Goal: Task Accomplishment & Management: Contribute content

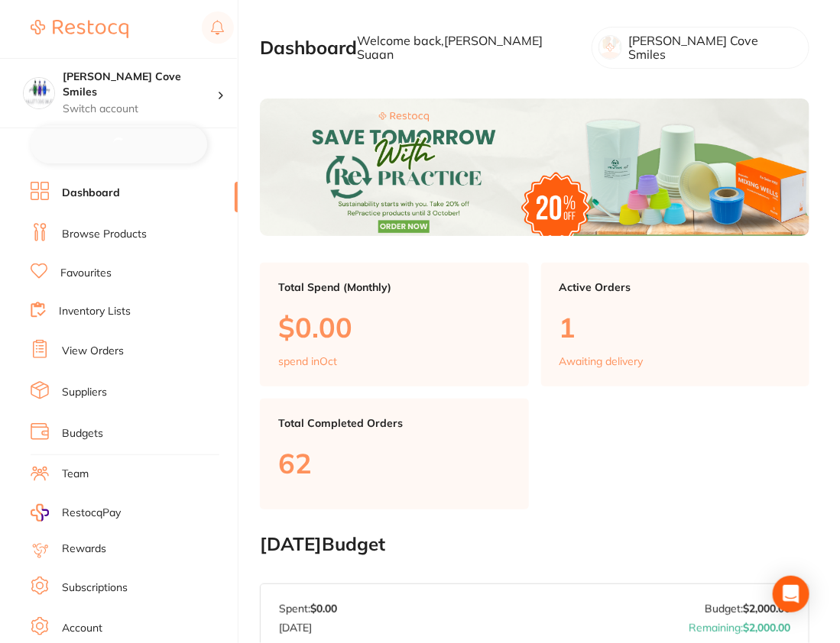
click at [118, 227] on link "Browse Products" at bounding box center [104, 234] width 85 height 15
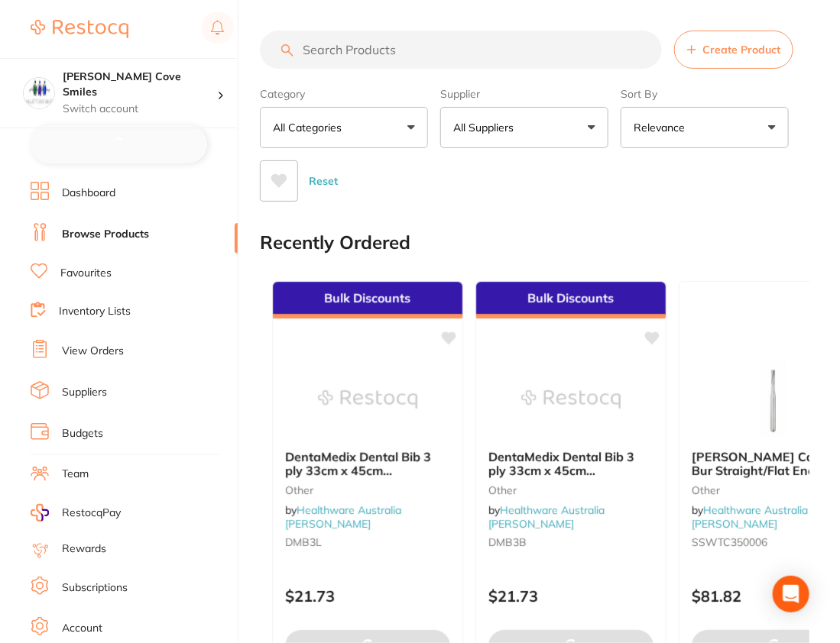
checkbox input "false"
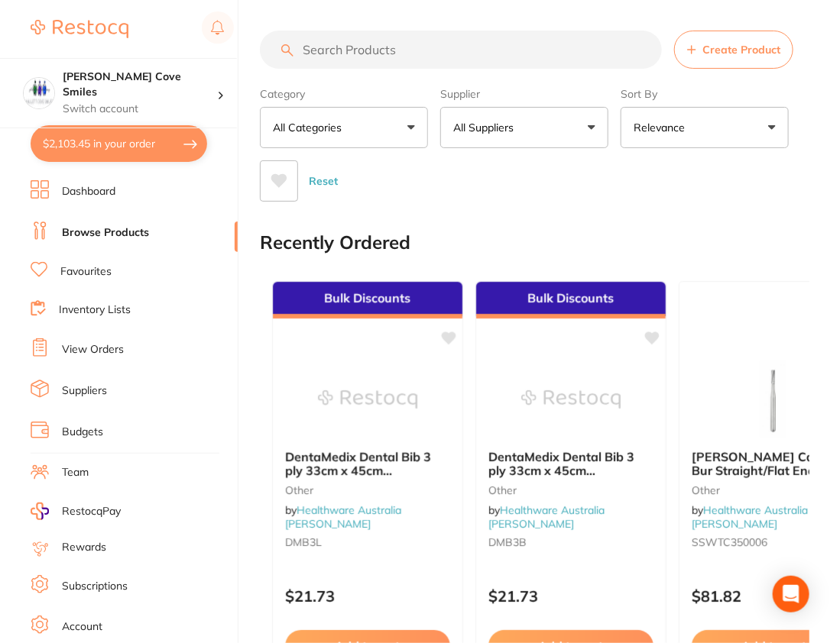
click at [737, 50] on span "Create Product" at bounding box center [741, 50] width 78 height 12
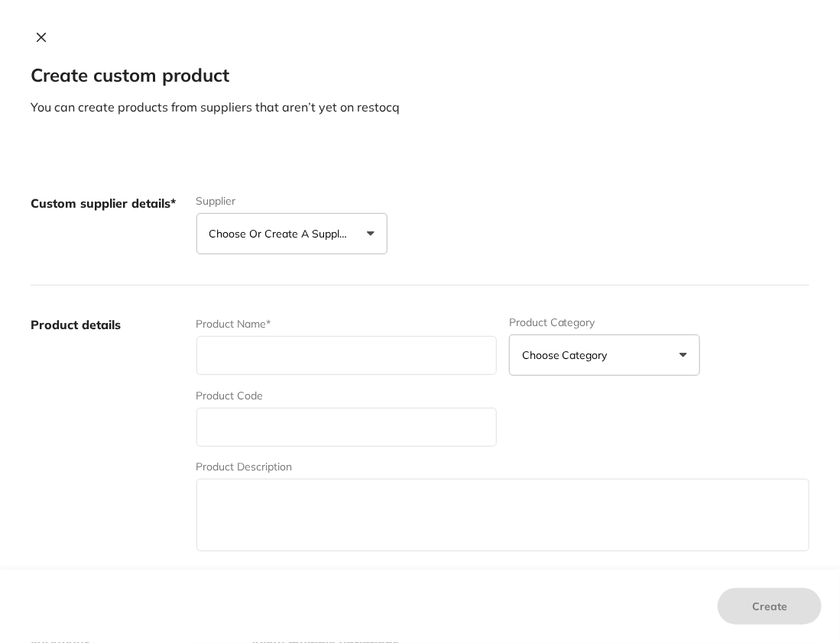
click at [340, 218] on button "Choose or create a supplier" at bounding box center [291, 233] width 191 height 41
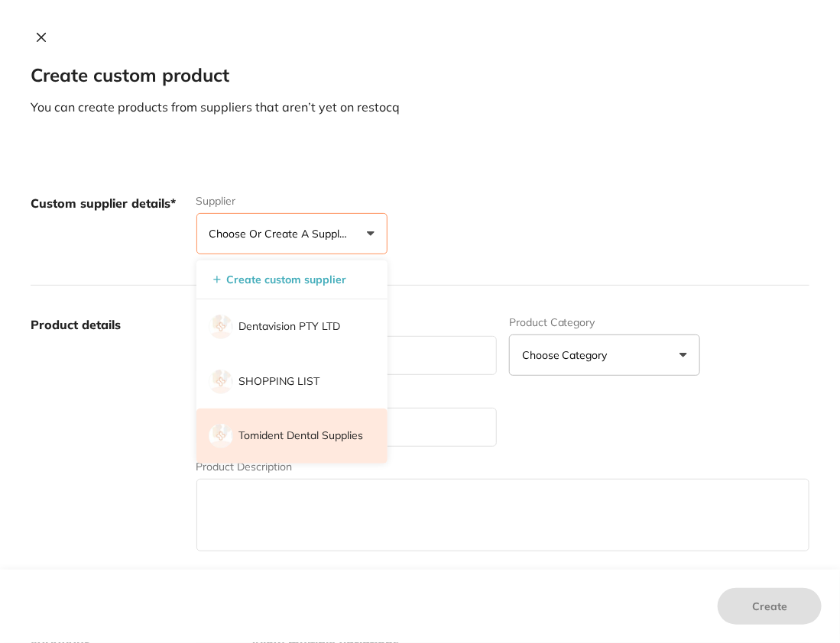
click at [319, 439] on p "Tomident Dental Supplies" at bounding box center [301, 436] width 125 height 15
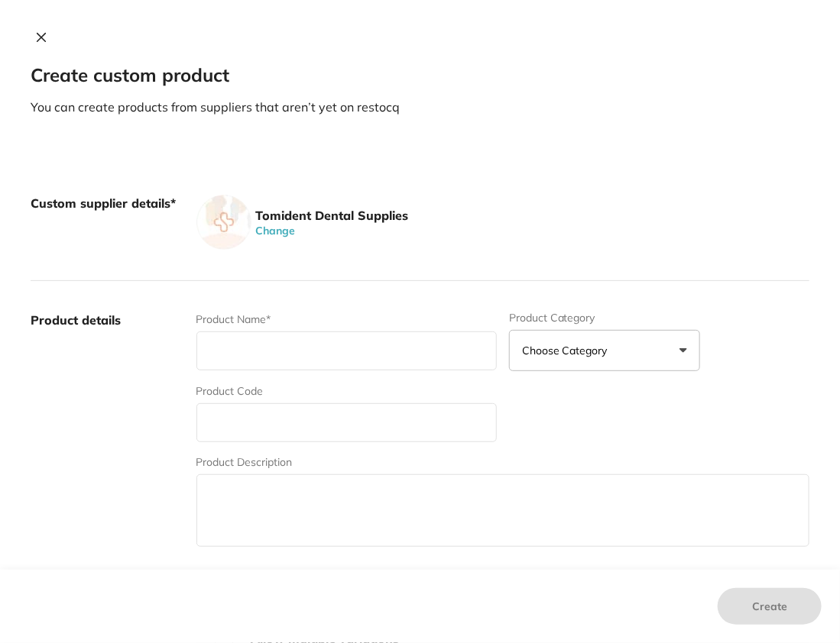
click at [581, 101] on p "You can create products from suppliers that aren’t yet on restocq" at bounding box center [420, 107] width 778 height 17
click at [277, 351] on input "text" at bounding box center [346, 351] width 300 height 39
paste input "MGuard Irrigating Syringe 50 / Box"
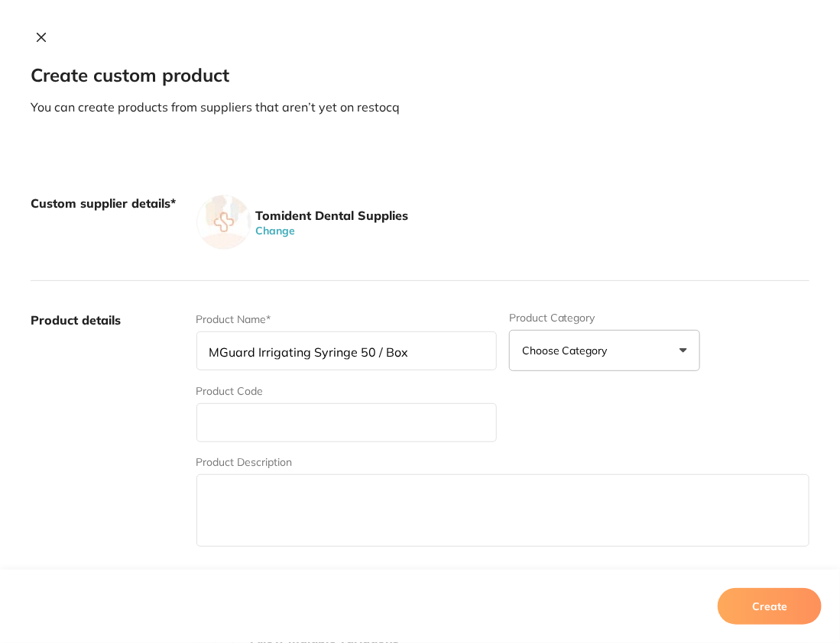
type input "MGuard Irrigating Syringe 50 / Box"
click at [270, 407] on input "text" at bounding box center [346, 422] width 300 height 39
type input "49001"
click at [152, 452] on label "Product details" at bounding box center [108, 431] width 154 height 238
click at [318, 429] on input "49001" at bounding box center [346, 422] width 300 height 39
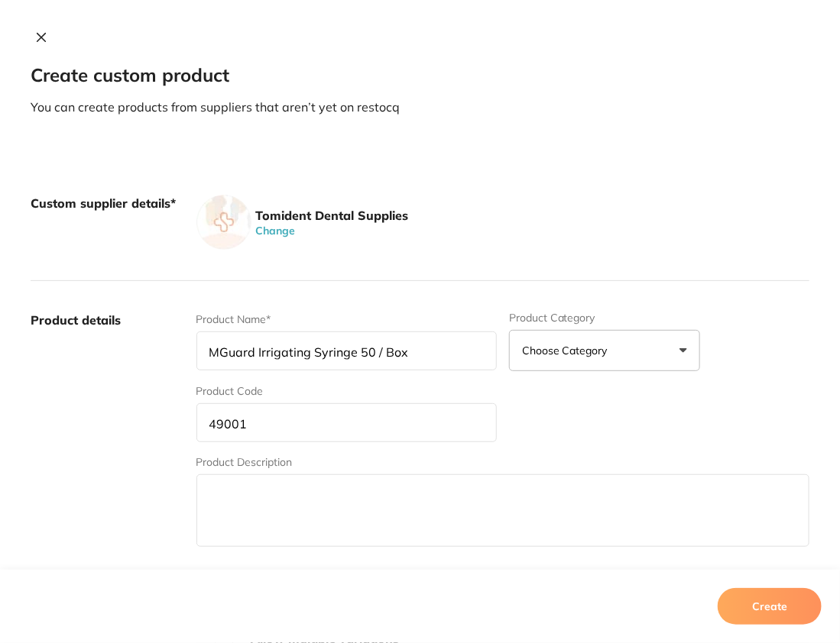
click at [318, 429] on input "49001" at bounding box center [346, 422] width 300 height 39
click at [35, 35] on icon at bounding box center [41, 37] width 12 height 12
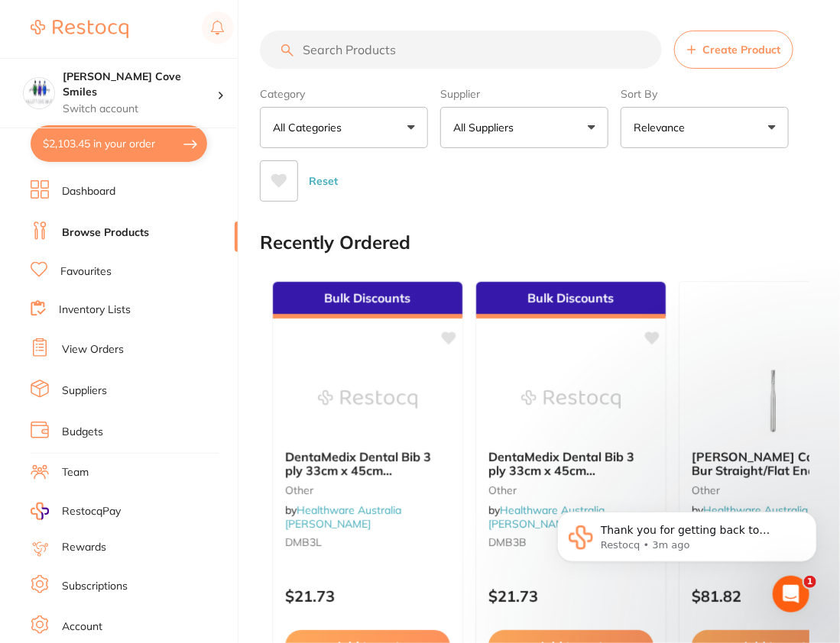
click at [490, 125] on p "All Suppliers" at bounding box center [486, 127] width 66 height 15
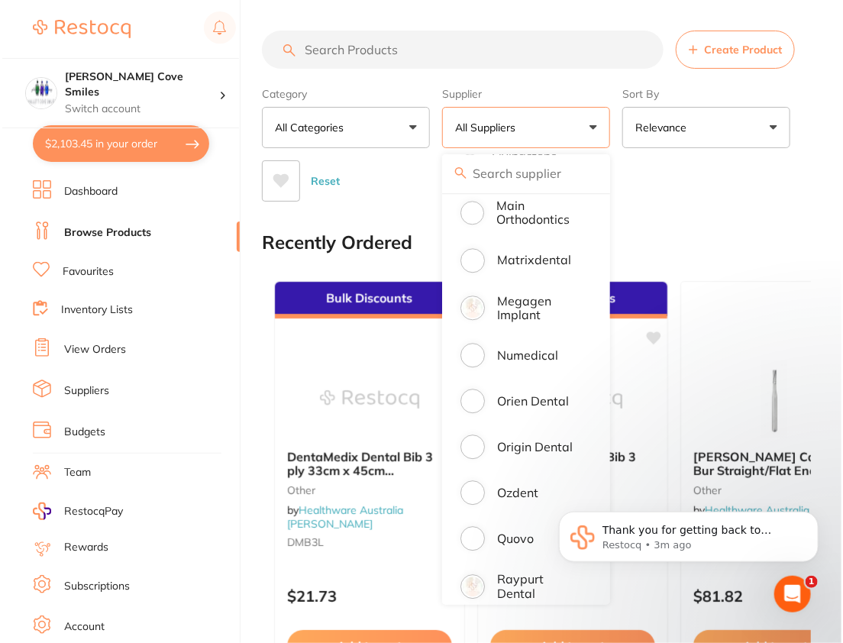
scroll to position [1581, 0]
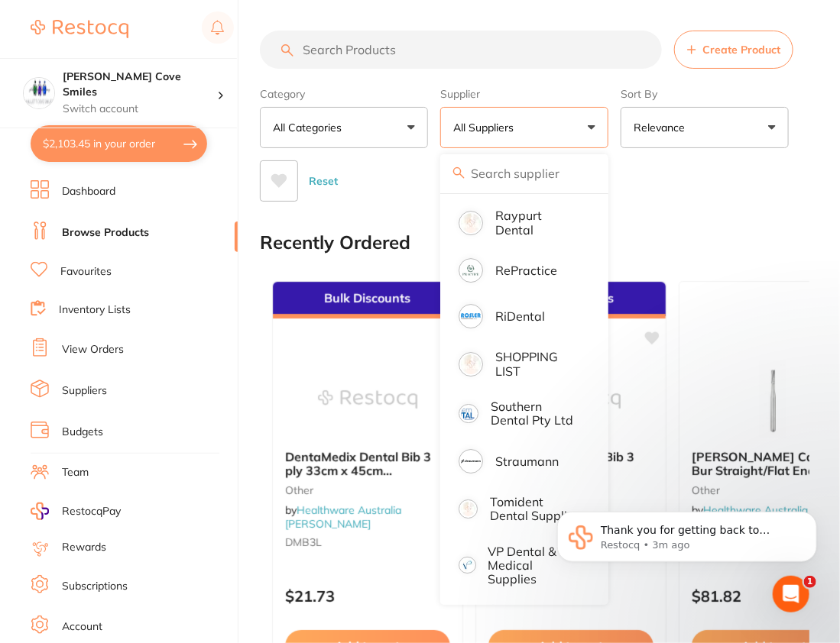
click at [552, 507] on body "Thank you for getting back to [GEOGRAPHIC_DATA], let us add this for you and up…" at bounding box center [685, 540] width 293 height 110
click at [500, 505] on p "Tomident Dental Supplies" at bounding box center [535, 509] width 91 height 28
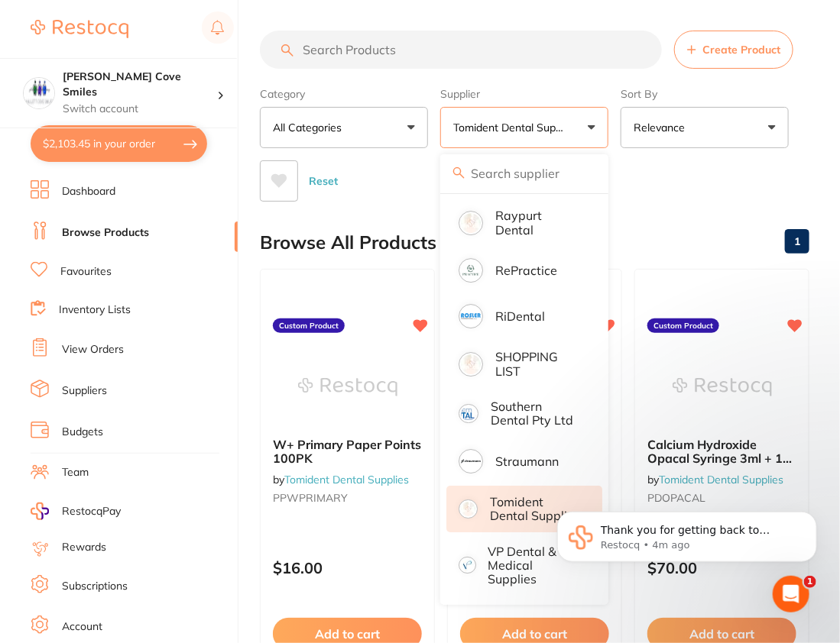
click at [747, 165] on div "Reset" at bounding box center [528, 174] width 537 height 53
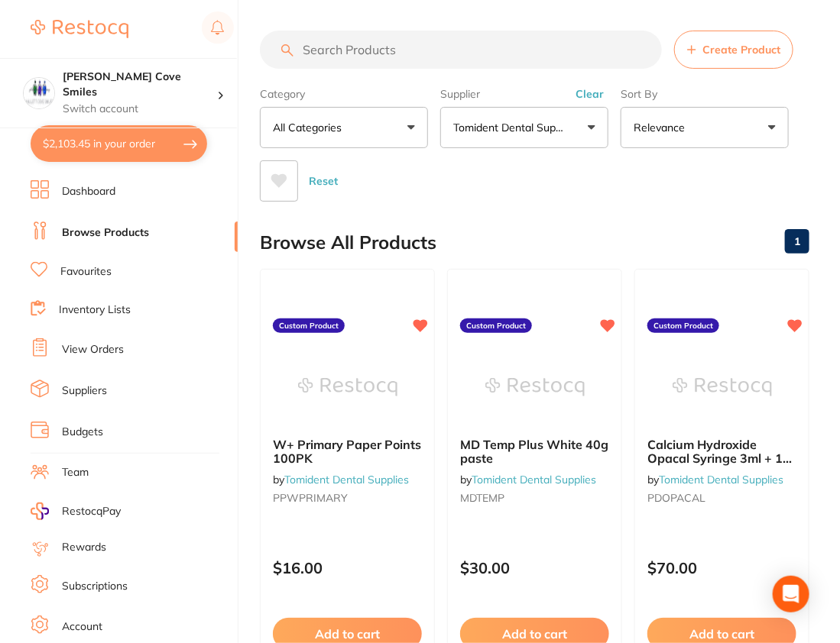
click at [507, 36] on input "search" at bounding box center [461, 50] width 402 height 38
paste input "49001"
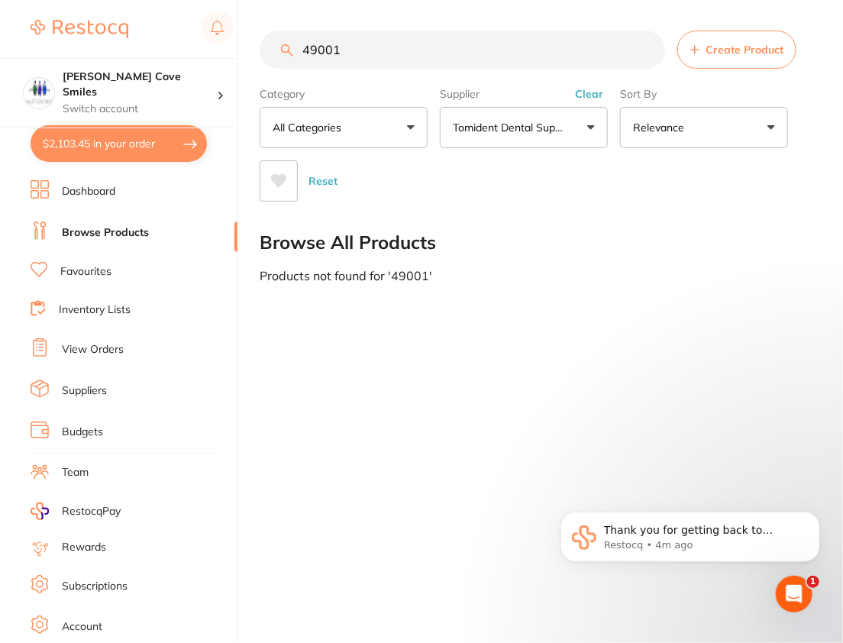
scroll to position [0, 0]
type input "49001"
click at [700, 56] on button "Create Product" at bounding box center [737, 50] width 119 height 38
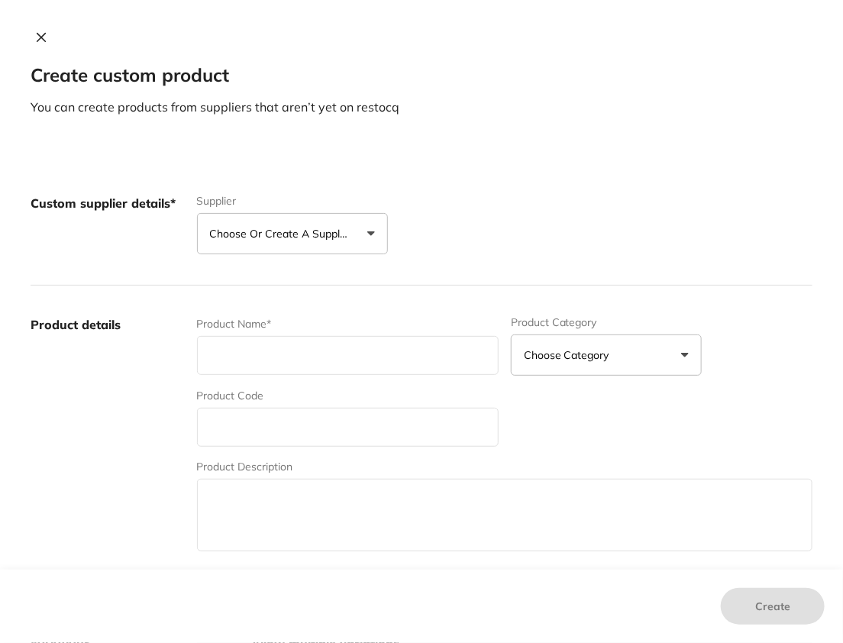
click at [367, 237] on button "Choose or create a supplier" at bounding box center [292, 233] width 191 height 41
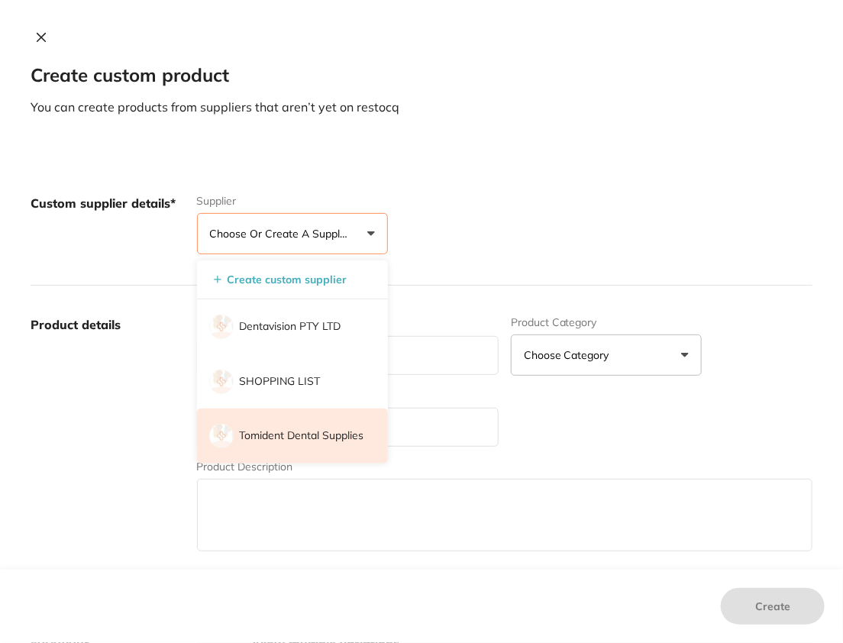
click at [345, 437] on p "Tomident Dental Supplies" at bounding box center [302, 436] width 125 height 15
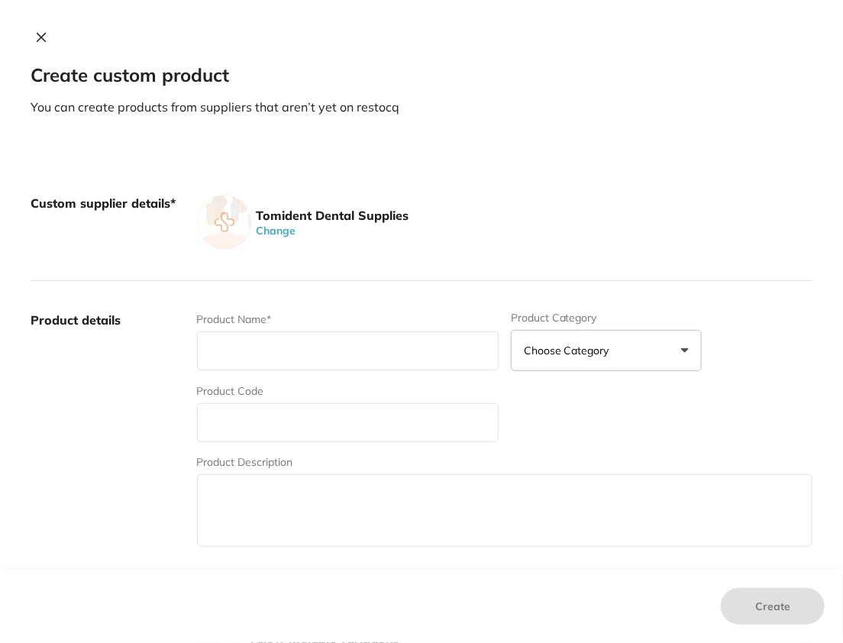
click at [324, 435] on input "text" at bounding box center [348, 422] width 302 height 39
paste input "49001"
type input "49001"
click at [341, 349] on input "text" at bounding box center [348, 351] width 302 height 39
click at [362, 343] on input "text" at bounding box center [348, 351] width 302 height 39
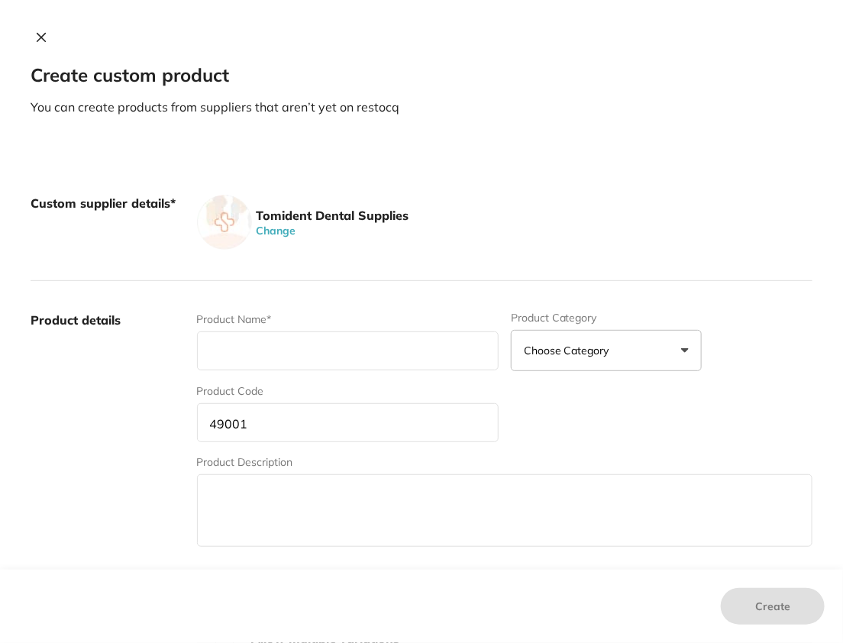
paste input "MGuard Irrigating Syringe 50 / Box"
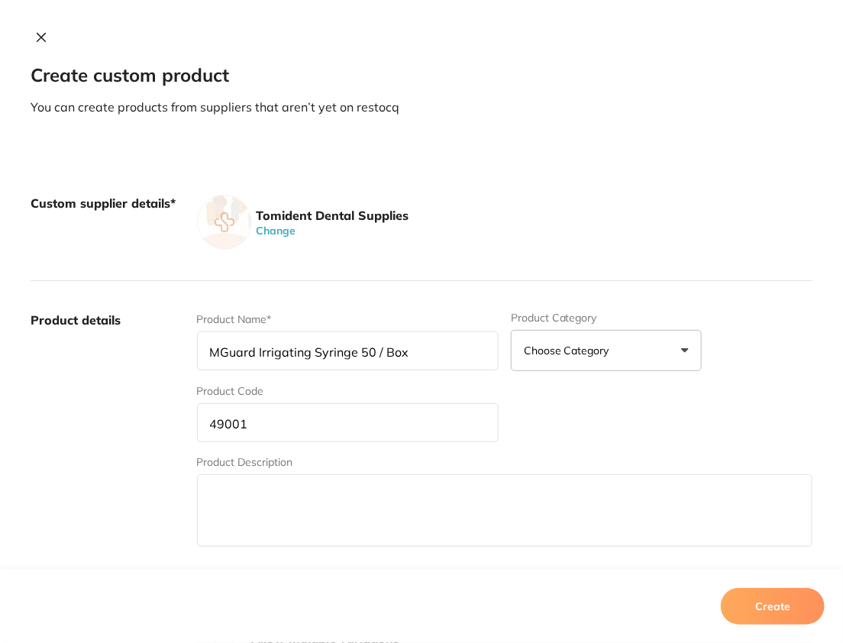
type input "MGuard Irrigating Syringe 50 / Box"
click at [111, 446] on label "Product details" at bounding box center [108, 431] width 154 height 238
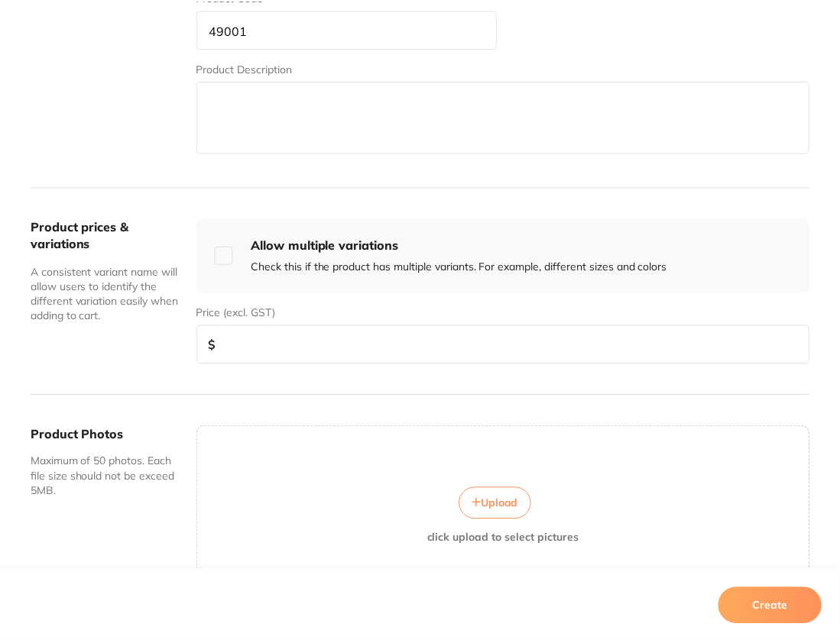
scroll to position [400, 0]
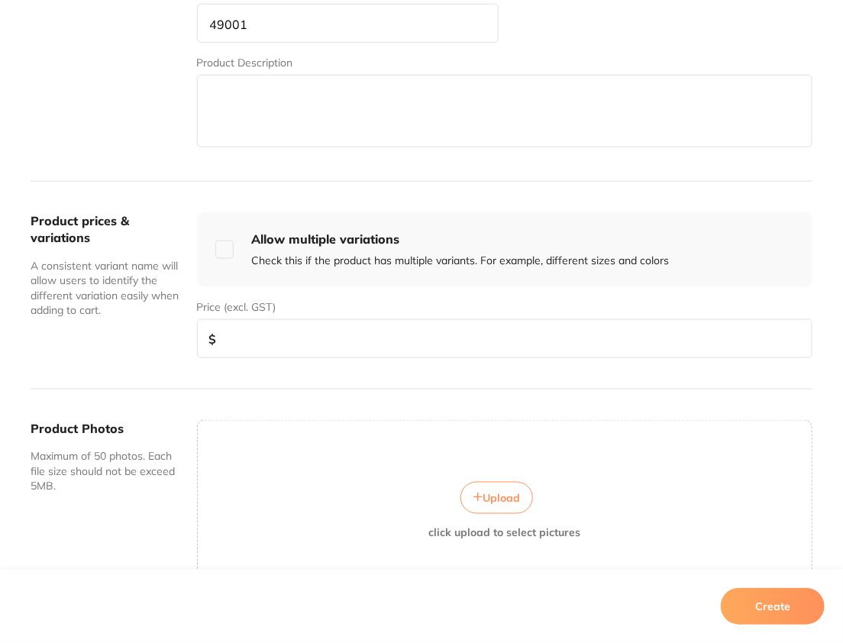
click at [515, 341] on input "number" at bounding box center [505, 338] width 616 height 39
type input "40"
click at [791, 589] on button "Create" at bounding box center [773, 606] width 104 height 37
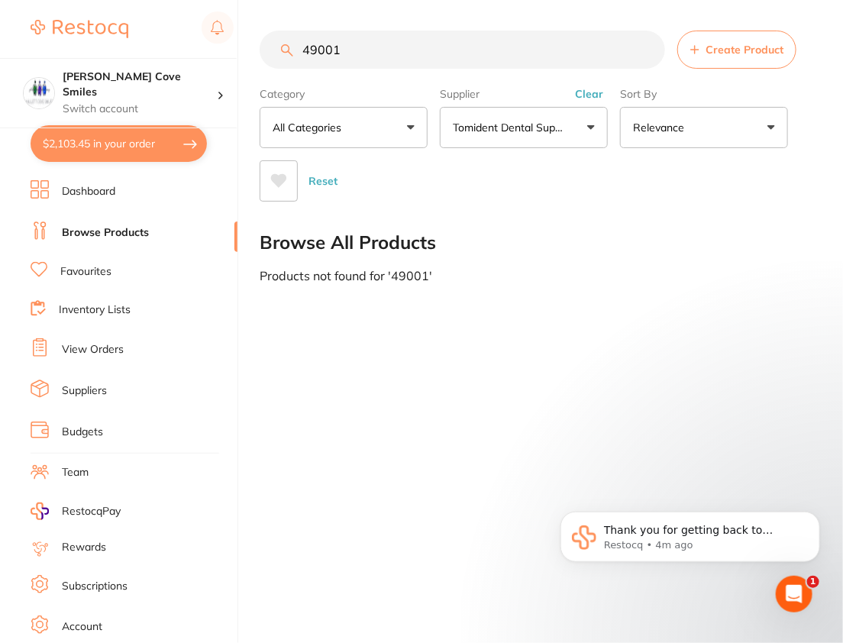
click at [597, 98] on button "Clear" at bounding box center [589, 94] width 37 height 14
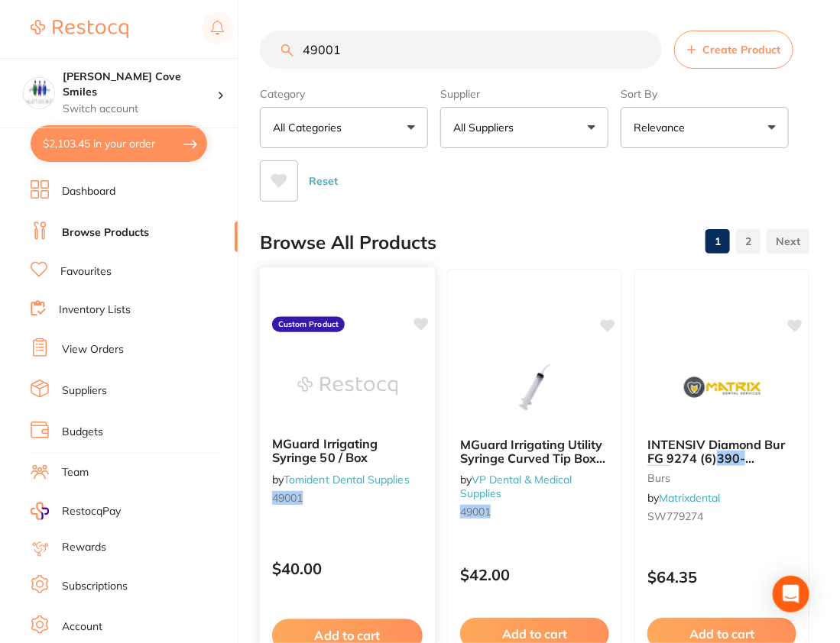
click at [424, 323] on icon at bounding box center [421, 324] width 15 height 13
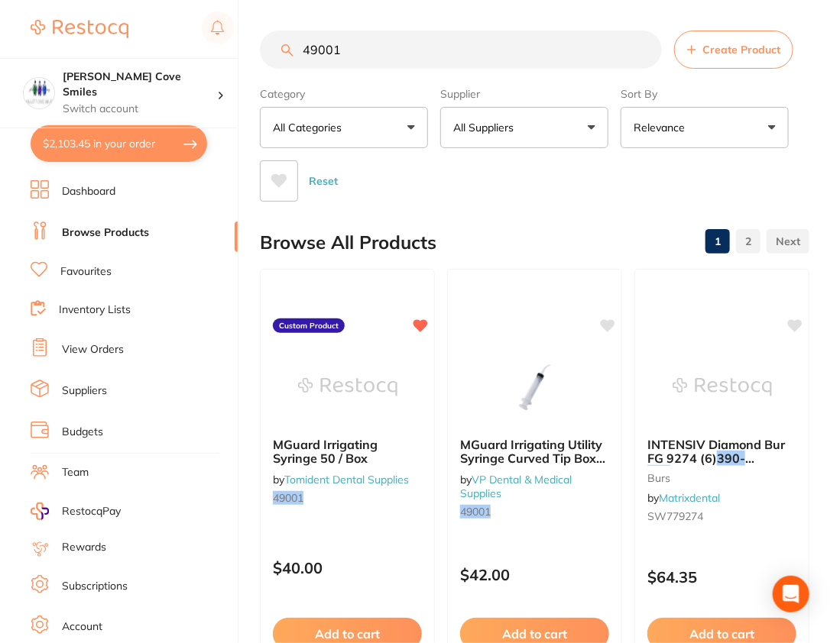
click at [521, 168] on div "Reset" at bounding box center [528, 174] width 537 height 53
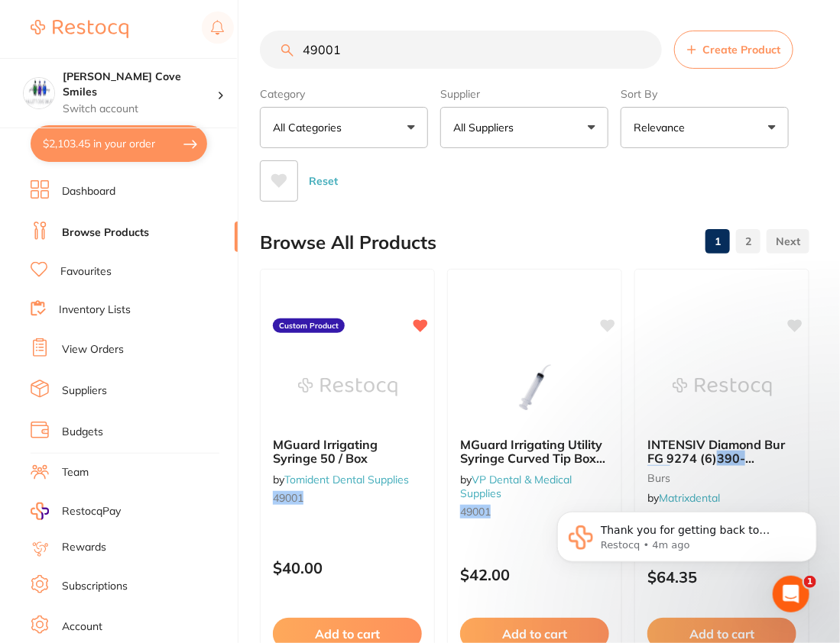
scroll to position [0, 0]
